Goal: Transaction & Acquisition: Purchase product/service

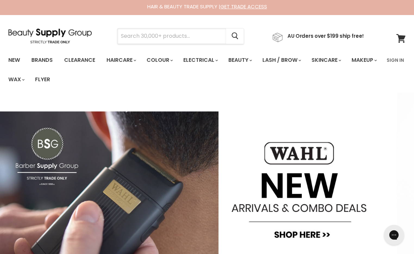
click at [139, 36] on input "Search" at bounding box center [171, 35] width 108 height 15
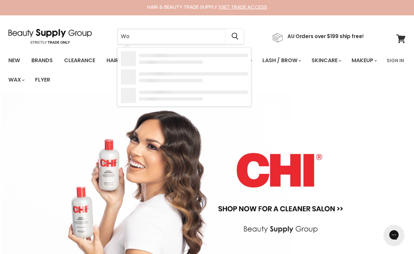
type input "Wow"
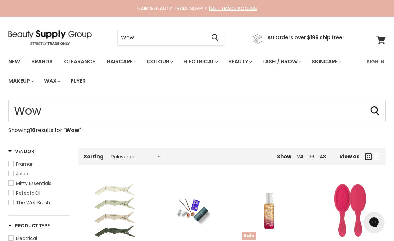
click at [141, 37] on input "Wow" at bounding box center [161, 37] width 88 height 15
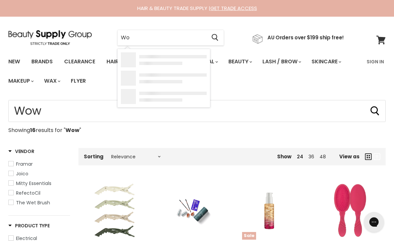
type input "W"
type input "Shampoo"
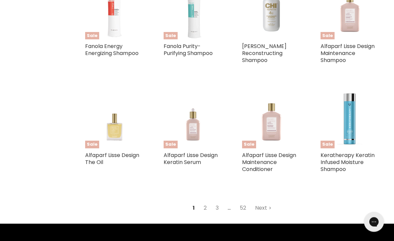
scroll to position [661, 0]
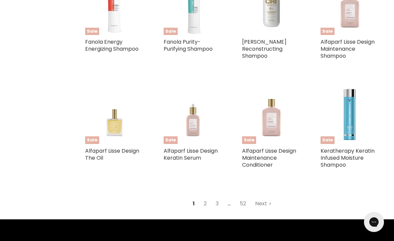
click at [209, 198] on link "2" at bounding box center [205, 204] width 10 height 12
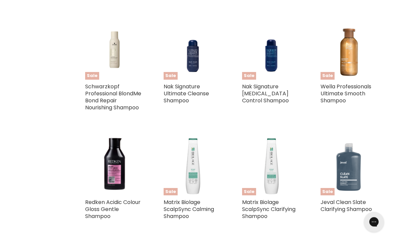
scroll to position [487, 0]
click at [348, 87] on link "Wella Professionals Ultimate Smooth Shampoo" at bounding box center [345, 93] width 51 height 22
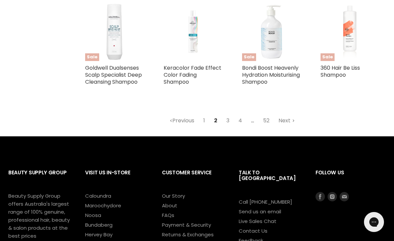
click at [226, 127] on link "3" at bounding box center [228, 121] width 10 height 12
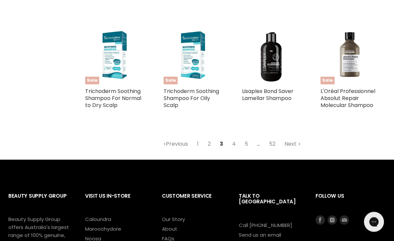
scroll to position [691, 0]
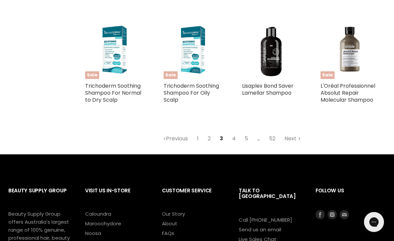
click at [233, 133] on link "4" at bounding box center [233, 139] width 11 height 12
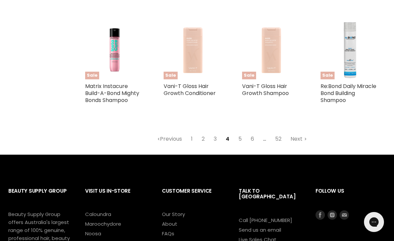
scroll to position [710, 0]
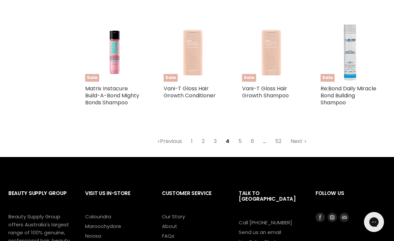
click at [243, 142] on link "5" at bounding box center [240, 141] width 11 height 12
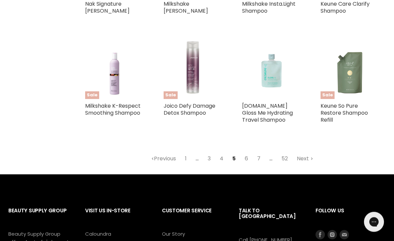
scroll to position [679, 0]
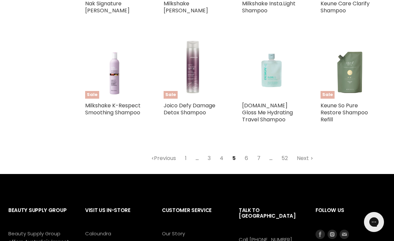
click at [251, 158] on link "6" at bounding box center [246, 158] width 11 height 12
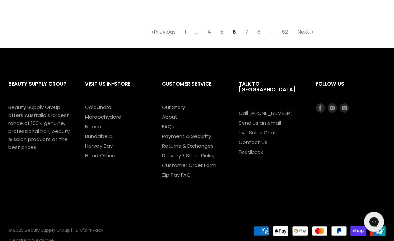
scroll to position [798, 0]
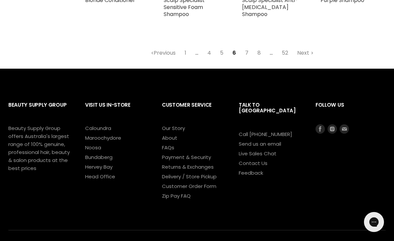
click at [246, 55] on link "7" at bounding box center [246, 53] width 11 height 12
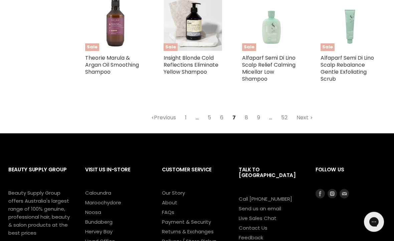
scroll to position [726, 0]
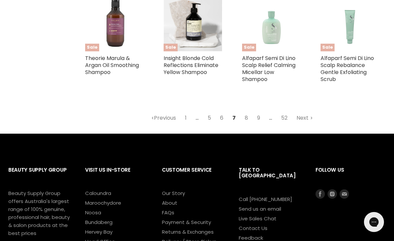
click at [246, 124] on link "8" at bounding box center [246, 118] width 11 height 12
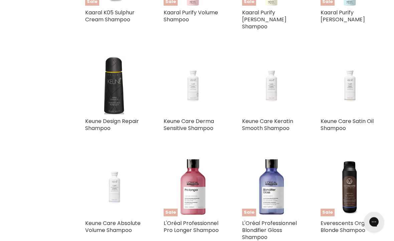
scroll to position [575, 0]
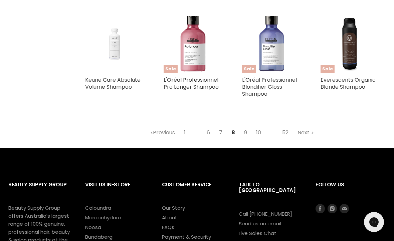
click at [244, 127] on link "9" at bounding box center [245, 133] width 10 height 12
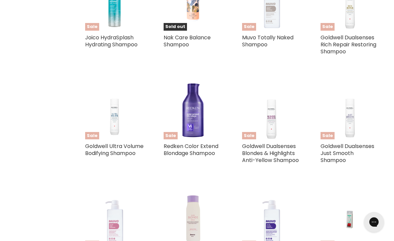
scroll to position [553, 0]
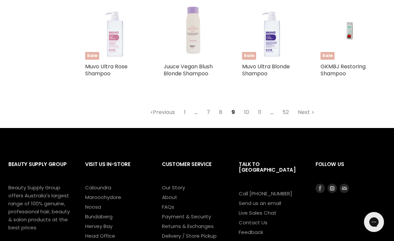
click at [244, 106] on link "10" at bounding box center [246, 112] width 12 height 12
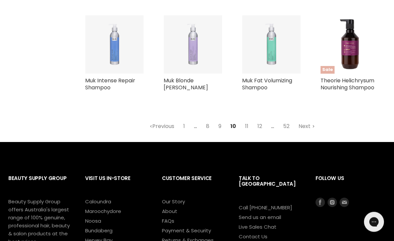
scroll to position [690, 0]
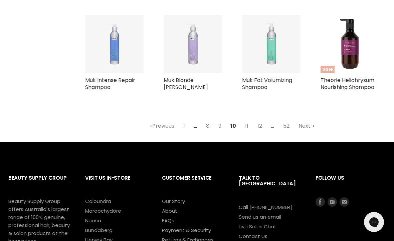
click at [246, 120] on link "11" at bounding box center [246, 126] width 11 height 12
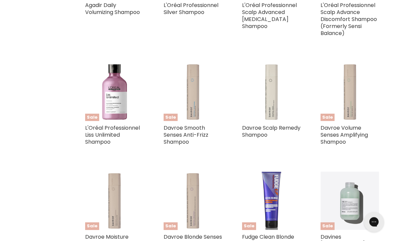
scroll to position [576, 0]
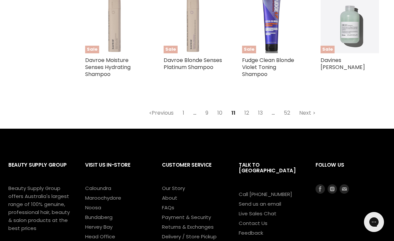
click at [247, 119] on link "12" at bounding box center [247, 113] width 12 height 12
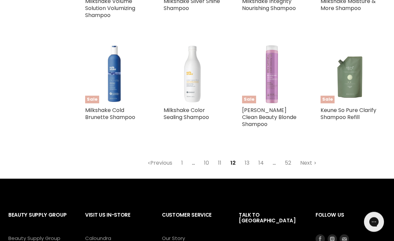
scroll to position [674, 0]
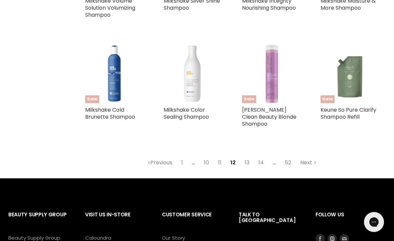
click at [251, 162] on link "13" at bounding box center [247, 163] width 12 height 12
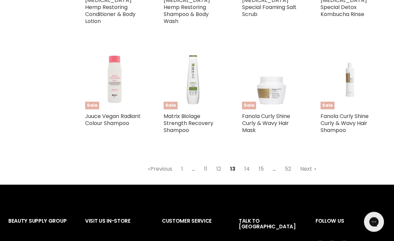
scroll to position [682, 0]
click at [251, 163] on link "14" at bounding box center [247, 169] width 13 height 12
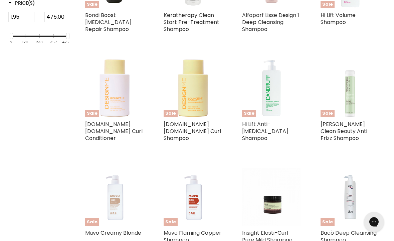
scroll to position [347, 0]
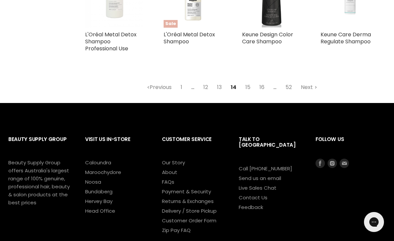
click at [250, 87] on link "15" at bounding box center [248, 87] width 12 height 12
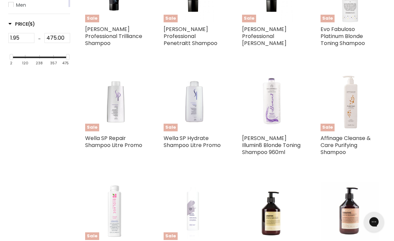
scroll to position [327, 0]
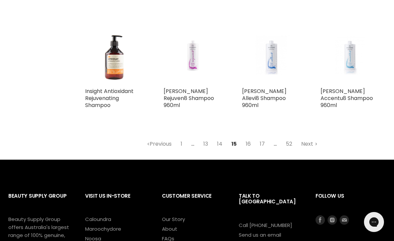
click at [249, 148] on link "16" at bounding box center [248, 144] width 12 height 12
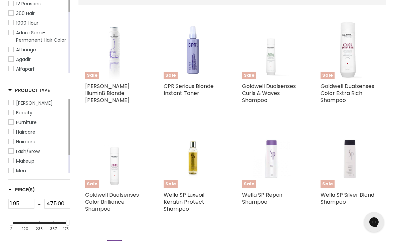
scroll to position [158, 0]
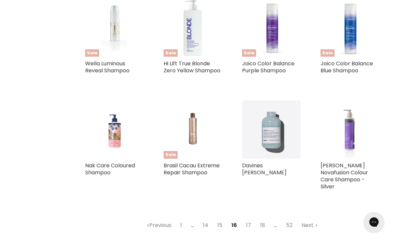
click at [249, 226] on link "17" at bounding box center [248, 226] width 12 height 12
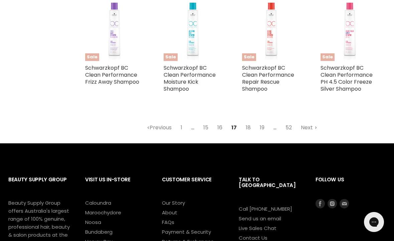
scroll to position [757, 0]
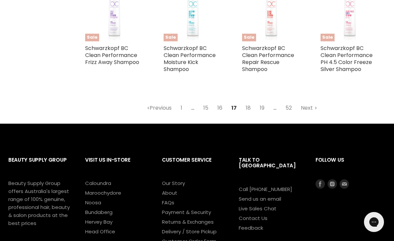
click at [250, 102] on link "18" at bounding box center [248, 108] width 12 height 12
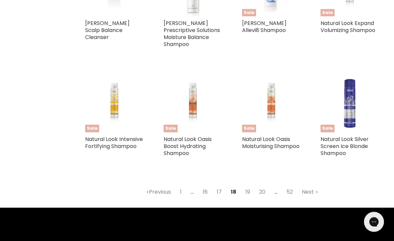
scroll to position [666, 0]
click at [251, 186] on link "19" at bounding box center [248, 192] width 12 height 12
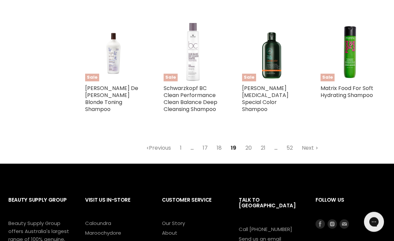
scroll to position [737, 0]
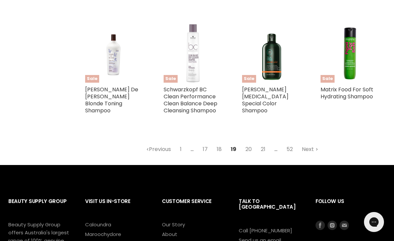
click at [250, 143] on link "20" at bounding box center [249, 149] width 14 height 12
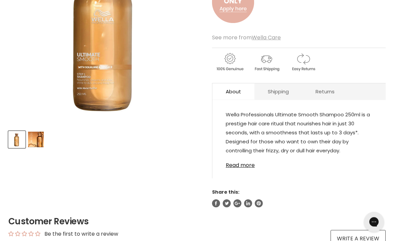
scroll to position [169, 0]
click at [245, 167] on link "Read more" at bounding box center [299, 163] width 146 height 10
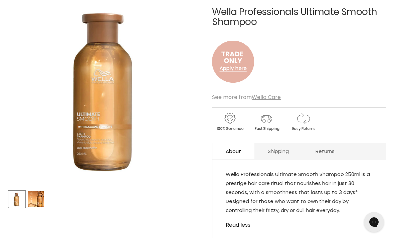
scroll to position [109, 0]
